Goal: Navigation & Orientation: Find specific page/section

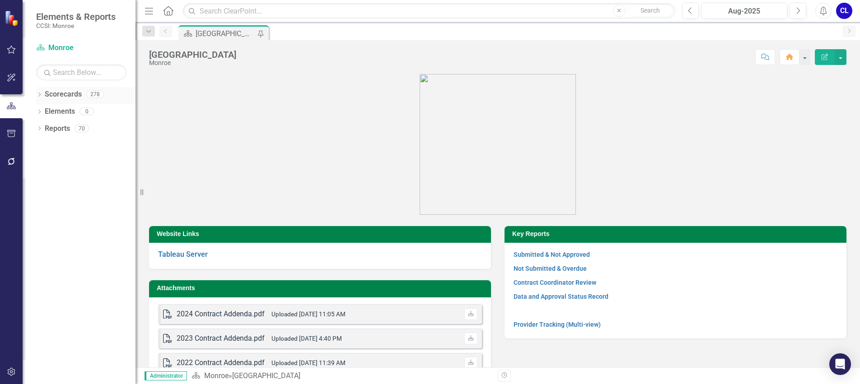
click at [39, 95] on icon "Dropdown" at bounding box center [39, 95] width 6 height 5
click at [42, 112] on icon "Dropdown" at bounding box center [44, 110] width 7 height 5
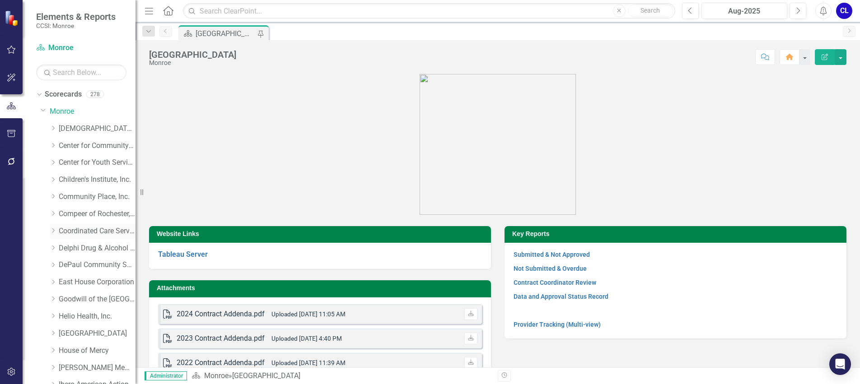
click at [53, 229] on icon at bounding box center [53, 231] width 2 height 5
click at [85, 296] on link "Priority Services" at bounding box center [102, 300] width 68 height 10
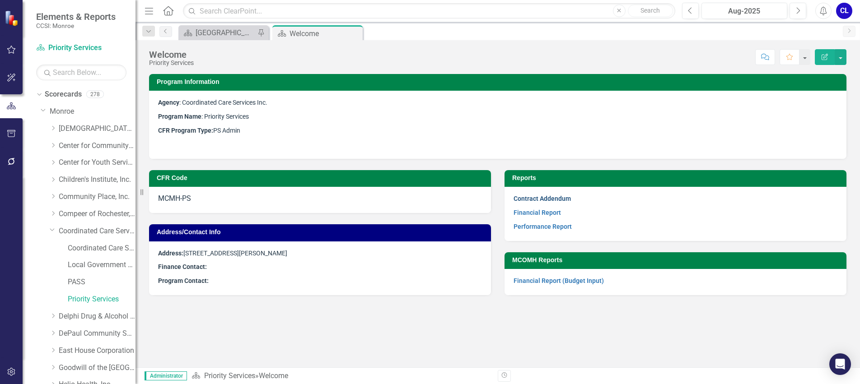
click at [537, 201] on link "Contract Addendum" at bounding box center [542, 198] width 57 height 7
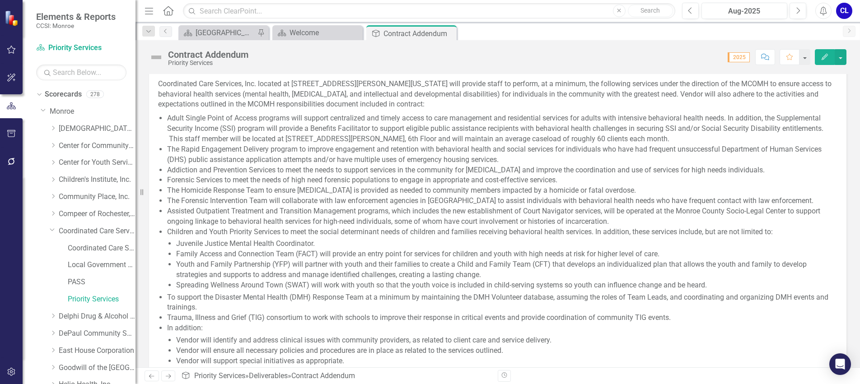
scroll to position [325, 0]
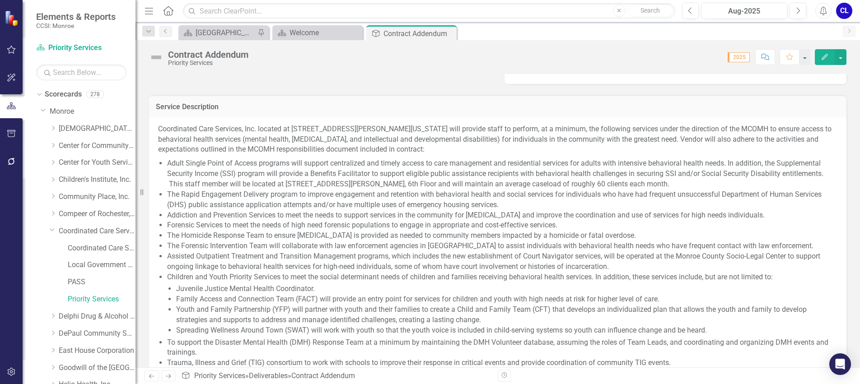
click at [468, 258] on p "Assisted Outpatient Treatment and Transition Management programs, which include…" at bounding box center [502, 262] width 670 height 21
click at [450, 35] on icon at bounding box center [448, 33] width 5 height 5
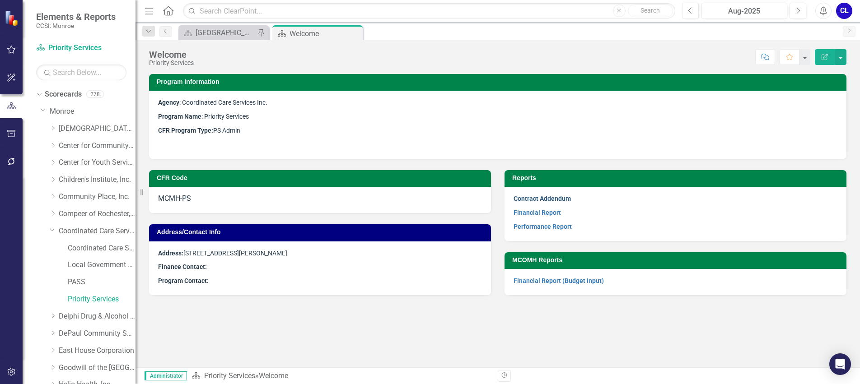
click at [538, 198] on link "Contract Addendum" at bounding box center [542, 198] width 57 height 7
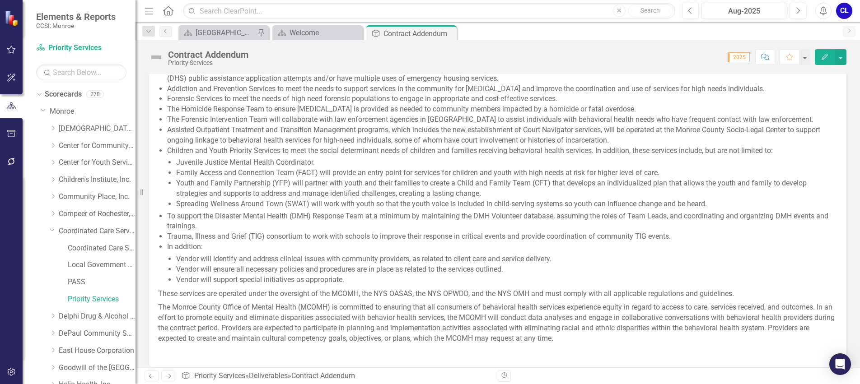
scroll to position [407, 0]
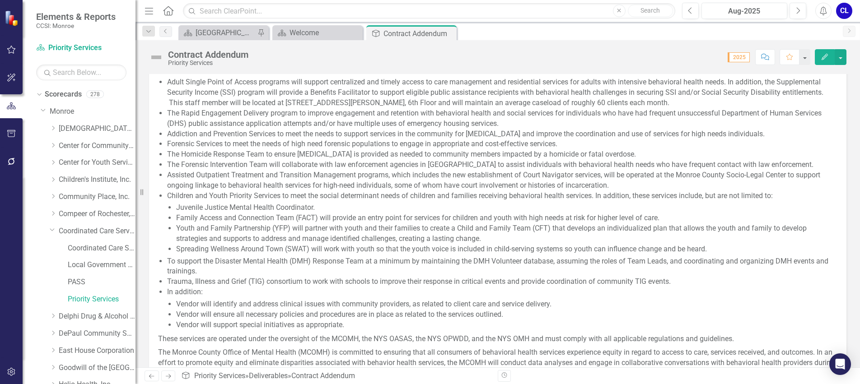
click at [459, 183] on p "Assisted Outpatient Treatment and Transition Management programs, which include…" at bounding box center [502, 180] width 670 height 21
click at [463, 188] on p "Assisted Outpatient Treatment and Transition Management programs, which include…" at bounding box center [502, 180] width 670 height 21
click at [337, 198] on span "Children and Youth Priority Services to meet the social determinant needs of ch…" at bounding box center [470, 196] width 606 height 9
